Goal: Task Accomplishment & Management: Complete application form

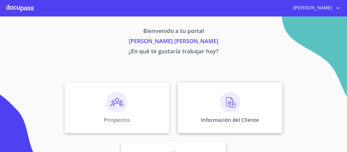
click at [233, 93] on img at bounding box center [230, 102] width 20 height 20
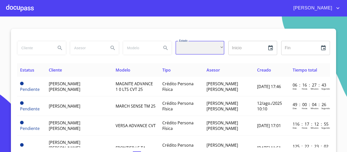
click at [180, 53] on div "​" at bounding box center [200, 48] width 49 height 14
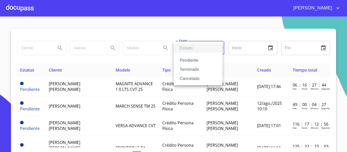
click at [190, 72] on li "Terminado" at bounding box center [198, 69] width 49 height 9
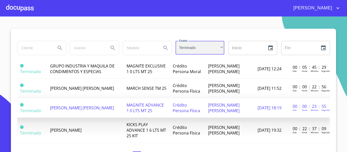
scroll to position [25, 0]
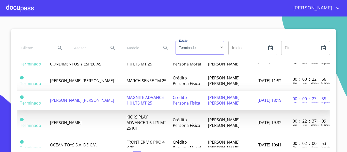
click at [102, 102] on span "[PERSON_NAME] [PERSON_NAME]" at bounding box center [82, 101] width 64 height 6
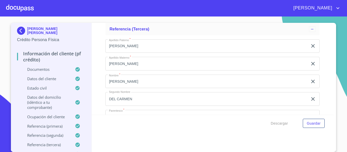
scroll to position [3066, 0]
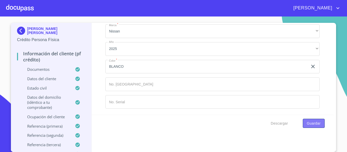
click at [310, 124] on span "Guardar" at bounding box center [314, 123] width 14 height 6
